Goal: Task Accomplishment & Management: Manage account settings

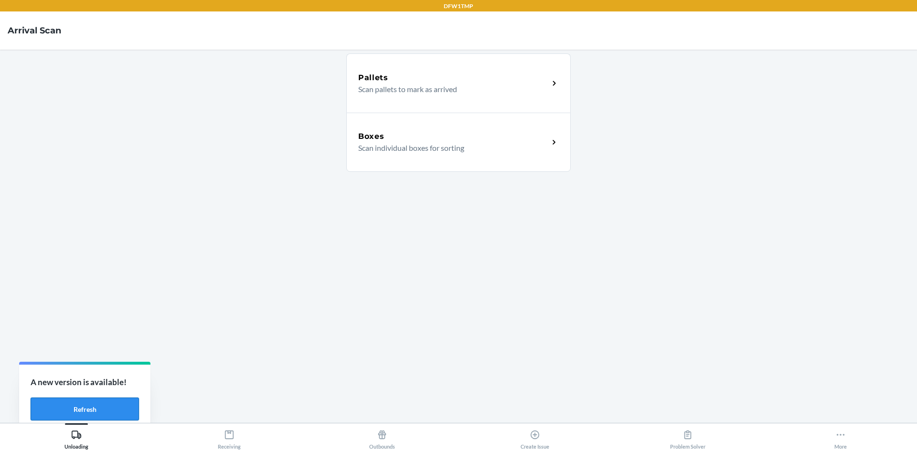
drag, startPoint x: 88, startPoint y: 414, endPoint x: 111, endPoint y: 406, distance: 24.8
click at [88, 414] on button "Refresh" at bounding box center [85, 409] width 108 height 23
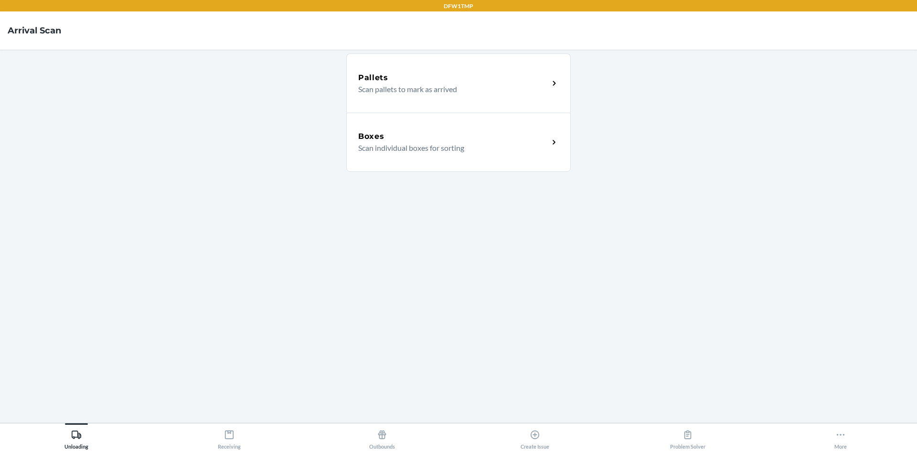
click at [845, 424] on div "Unloading Receiving Outbounds Create Issue Problem Solver More" at bounding box center [458, 437] width 917 height 28
click at [843, 441] on div "More" at bounding box center [841, 438] width 12 height 24
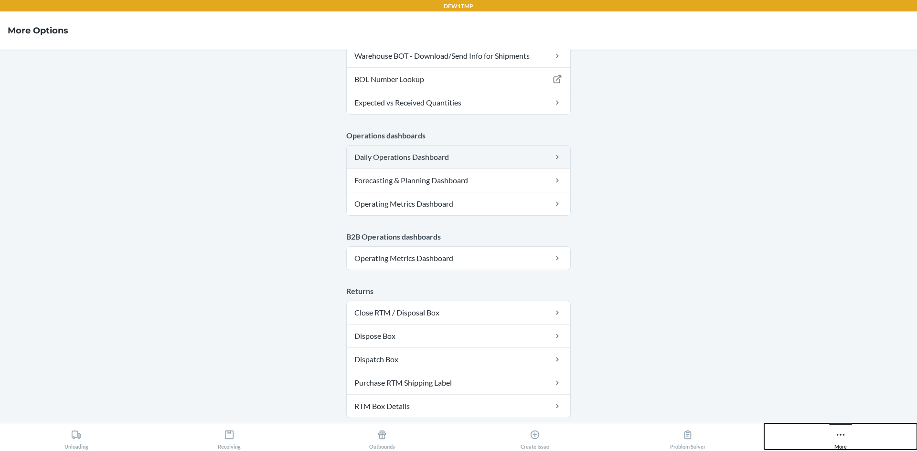
scroll to position [467, 0]
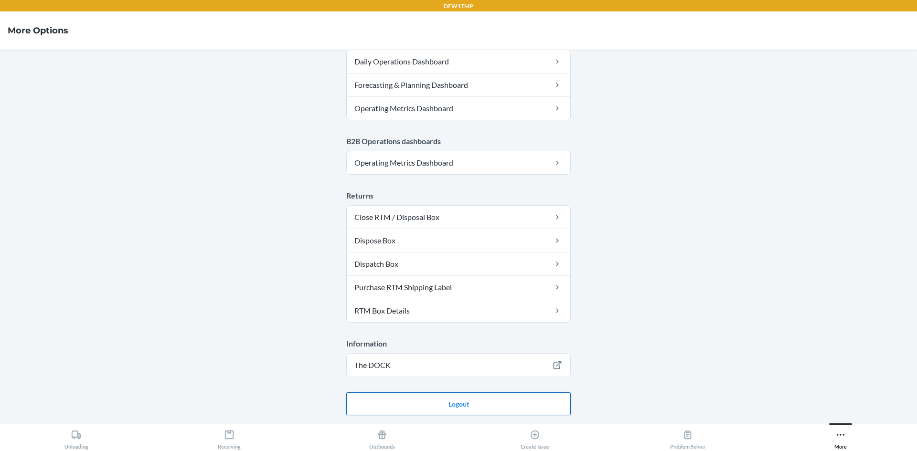
click at [446, 405] on button "Logout" at bounding box center [458, 404] width 225 height 23
